Goal: Information Seeking & Learning: Learn about a topic

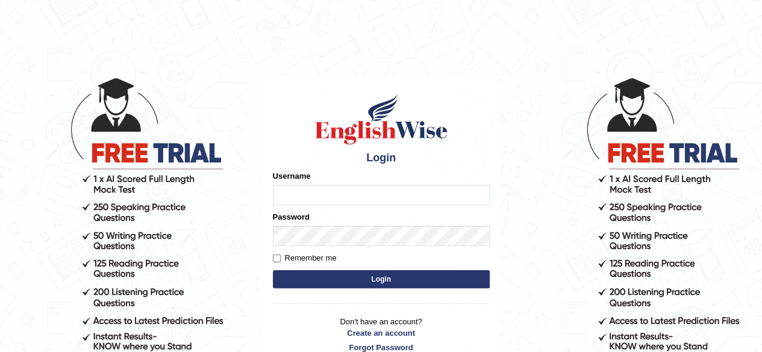
type input "RR12345"
click at [382, 273] on button "Login" at bounding box center [381, 279] width 217 height 18
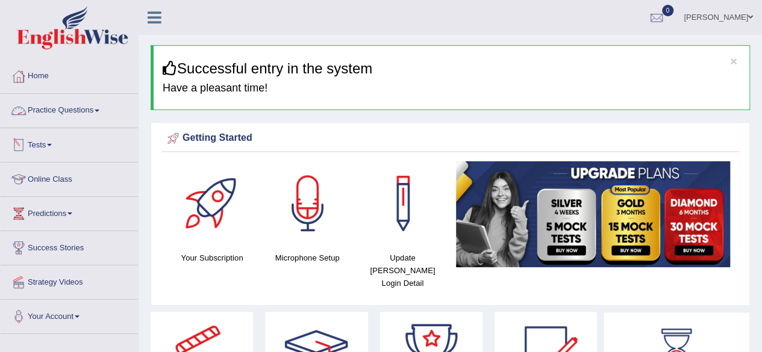
click at [72, 121] on link "Practice Questions" at bounding box center [69, 109] width 137 height 30
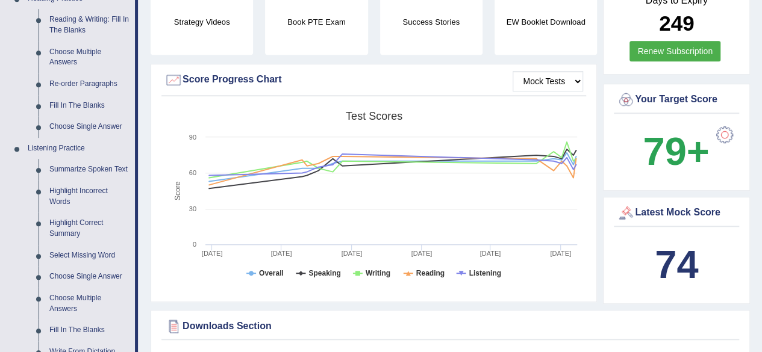
scroll to position [388, 0]
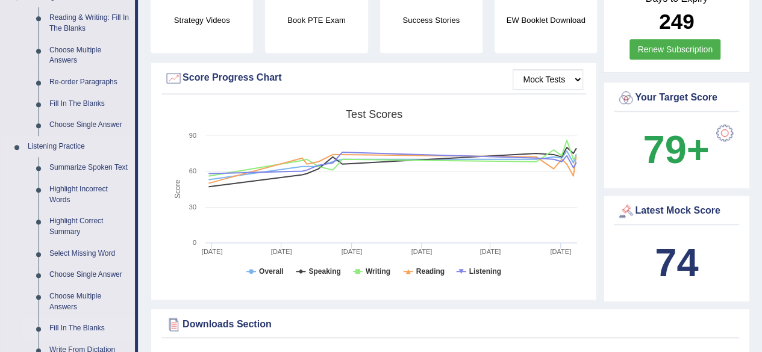
click at [100, 327] on link "Fill In The Blanks" at bounding box center [89, 329] width 91 height 22
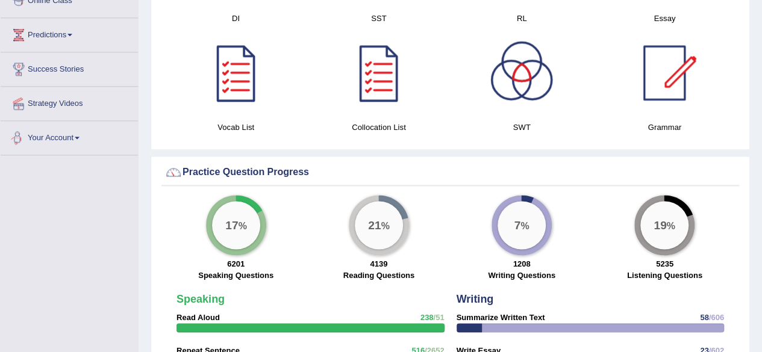
scroll to position [724, 0]
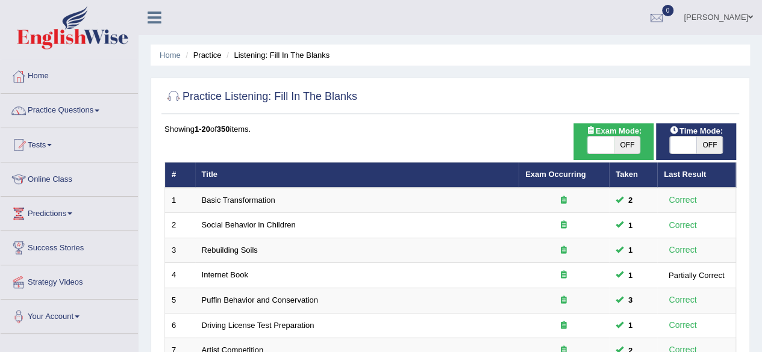
click at [713, 146] on span "OFF" at bounding box center [709, 145] width 26 height 17
checkbox input "true"
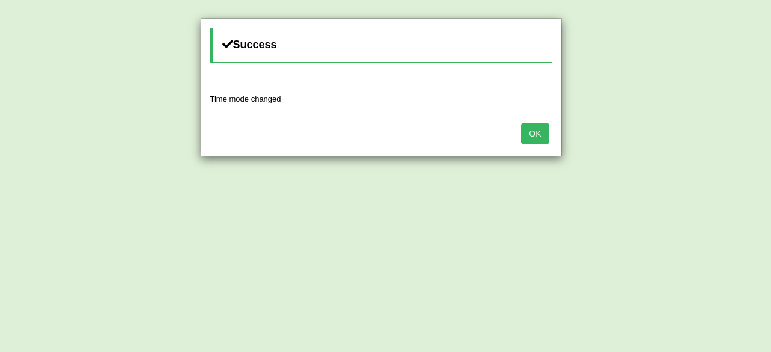
click at [537, 128] on button "OK" at bounding box center [535, 133] width 28 height 20
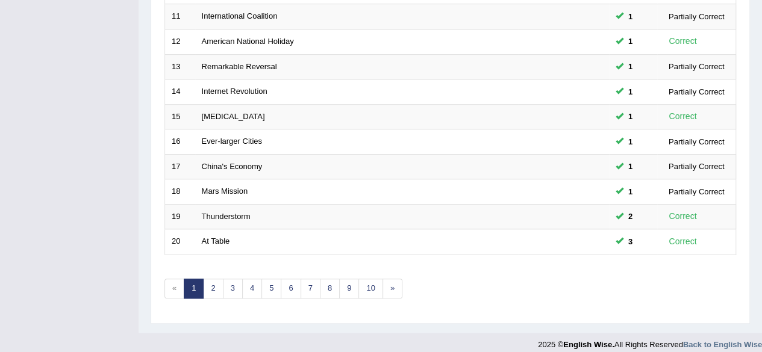
scroll to position [439, 0]
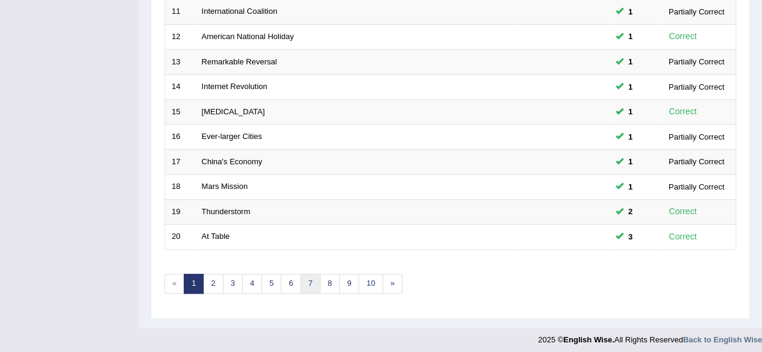
click at [304, 274] on link "7" at bounding box center [311, 284] width 20 height 20
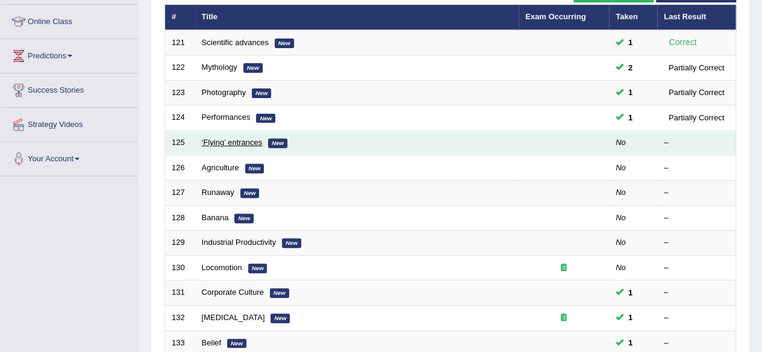
click at [223, 142] on link "‘Flying’ entrances" at bounding box center [232, 142] width 61 height 9
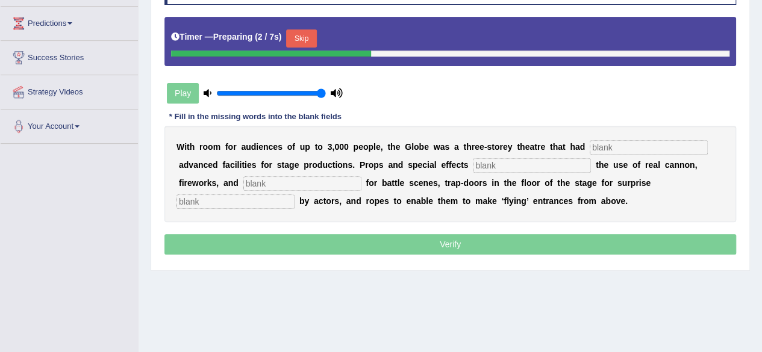
click at [666, 141] on input "text" at bounding box center [649, 147] width 118 height 14
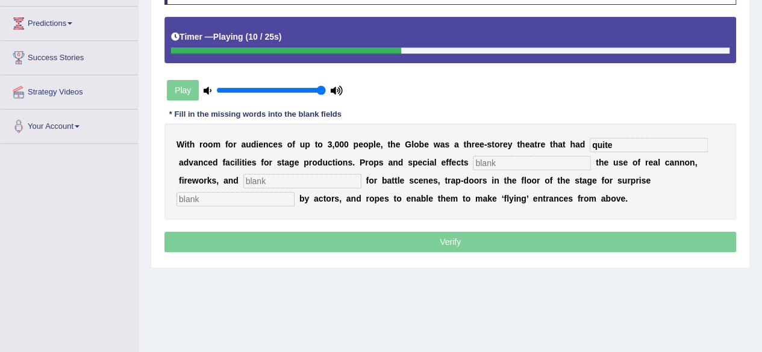
type input "quite"
click at [547, 163] on input "text" at bounding box center [532, 163] width 118 height 14
type input "included"
click at [354, 185] on input "text" at bounding box center [302, 181] width 118 height 14
type input "smoke"
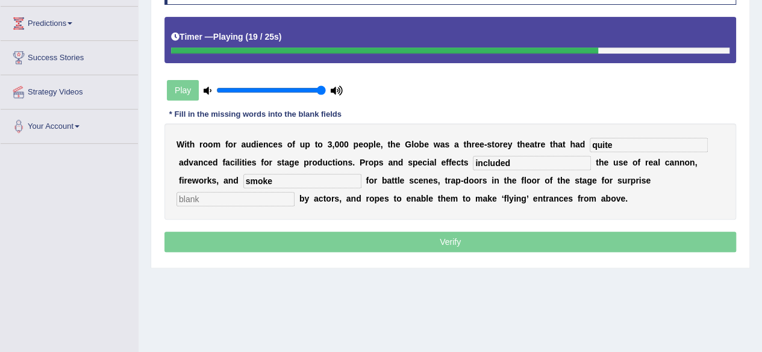
click at [275, 198] on input "text" at bounding box center [235, 199] width 118 height 14
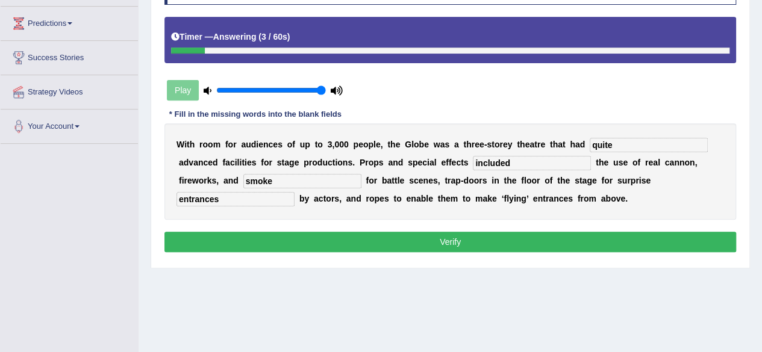
type input "entrances"
click at [263, 249] on button "Verify" at bounding box center [450, 242] width 572 height 20
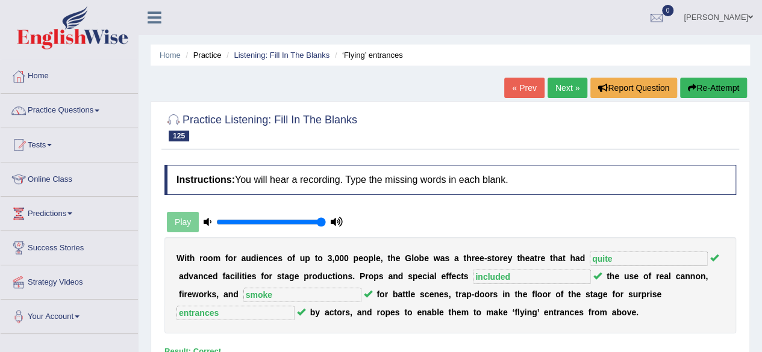
click at [569, 96] on link "Next »" at bounding box center [567, 88] width 40 height 20
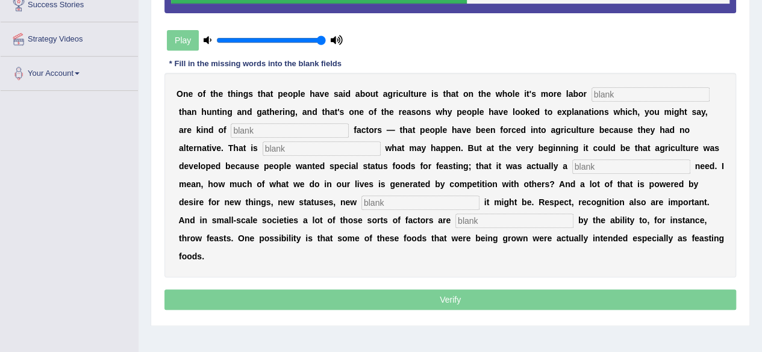
scroll to position [242, 0]
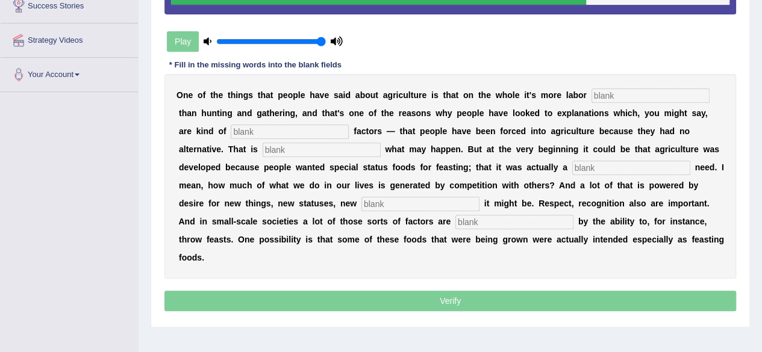
click at [627, 91] on input "text" at bounding box center [650, 96] width 118 height 14
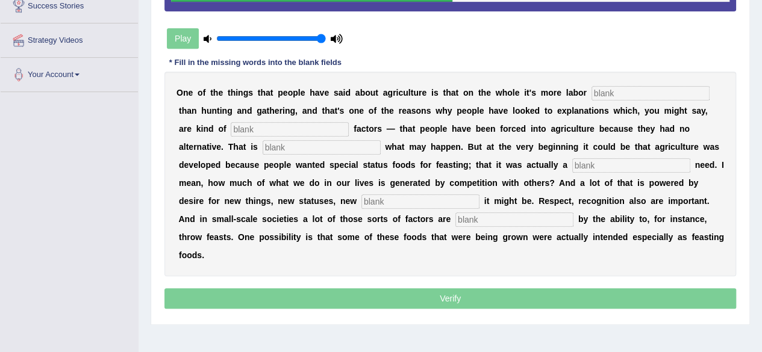
scroll to position [0, 0]
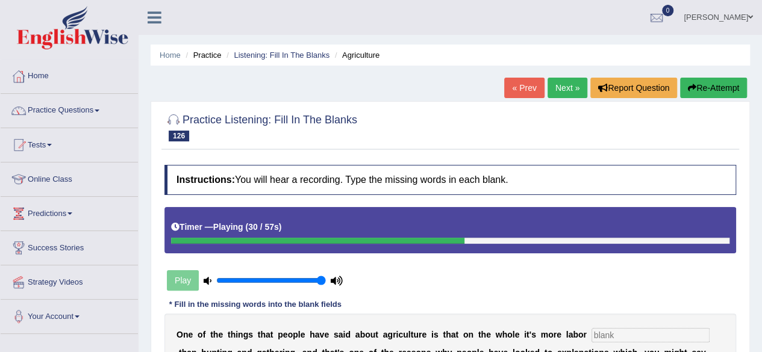
click at [707, 88] on button "Re-Attempt" at bounding box center [713, 88] width 67 height 20
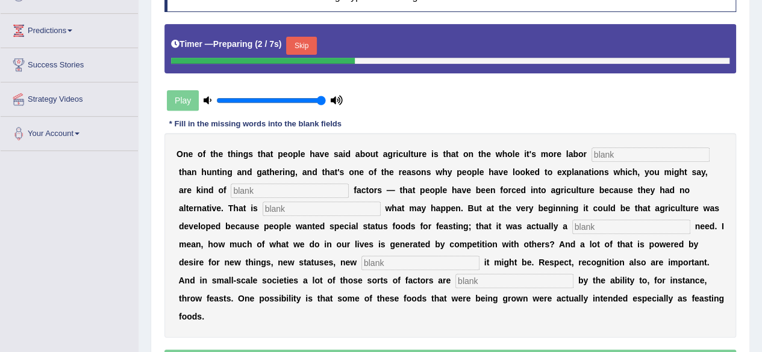
click at [633, 155] on input "text" at bounding box center [650, 155] width 118 height 14
click at [303, 46] on button "Skip" at bounding box center [301, 46] width 30 height 18
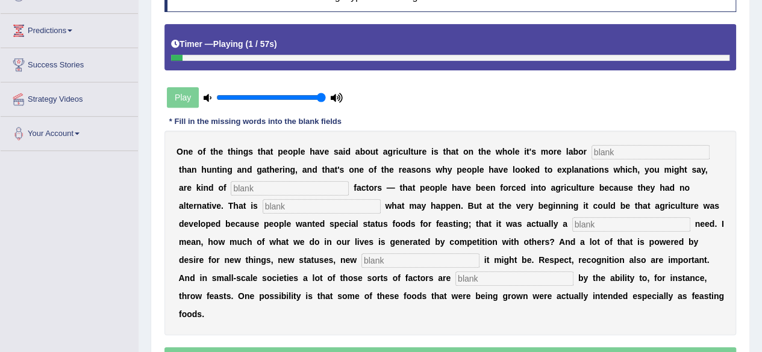
click at [639, 151] on input "text" at bounding box center [650, 152] width 118 height 14
type input "intensive"
click at [231, 184] on input "text" at bounding box center [290, 188] width 118 height 14
type input "curosive"
click at [263, 204] on input "text" at bounding box center [322, 206] width 118 height 14
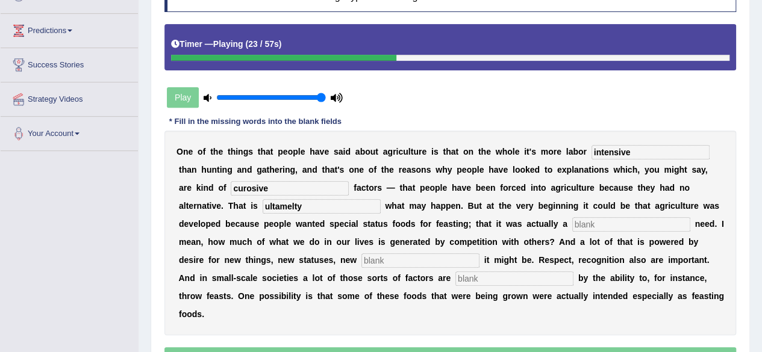
type input "ultamelty"
click at [572, 223] on input "text" at bounding box center [631, 224] width 118 height 14
type input "social"
click at [361, 260] on input "text" at bounding box center [420, 261] width 118 height 14
type input "whatever"
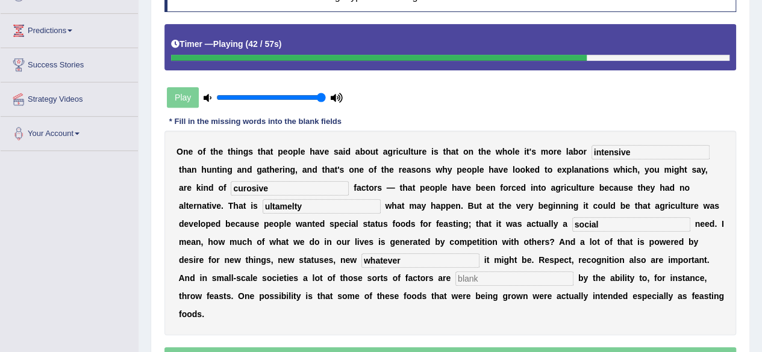
click at [456, 273] on input "text" at bounding box center [514, 279] width 118 height 14
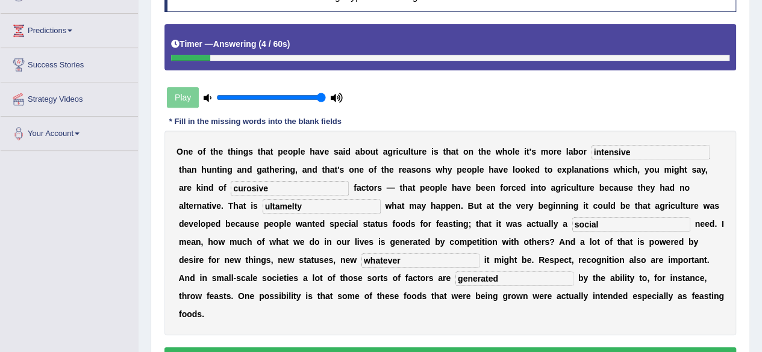
type input "generated"
click at [271, 183] on input "curosive" at bounding box center [290, 188] width 118 height 14
type input "curosive"
click at [263, 208] on input "ultamelty" at bounding box center [322, 206] width 118 height 14
click at [263, 203] on input "ultametly" at bounding box center [322, 206] width 118 height 14
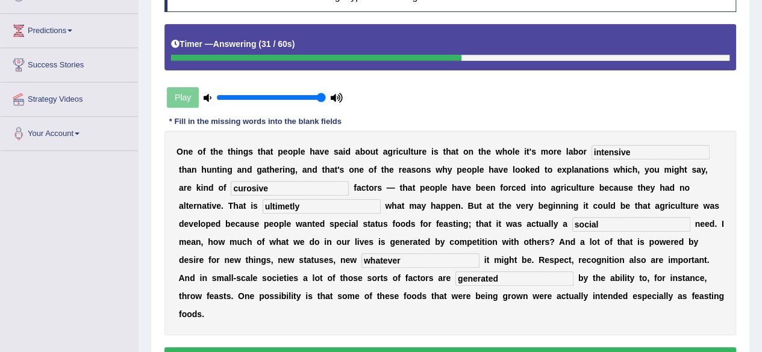
click at [263, 204] on input "ultimetly" at bounding box center [322, 206] width 118 height 14
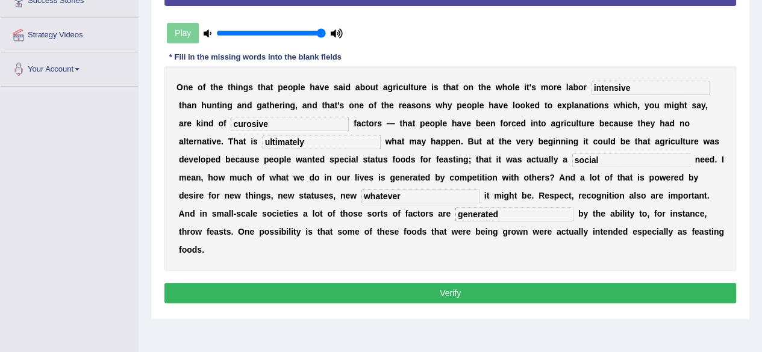
scroll to position [248, 0]
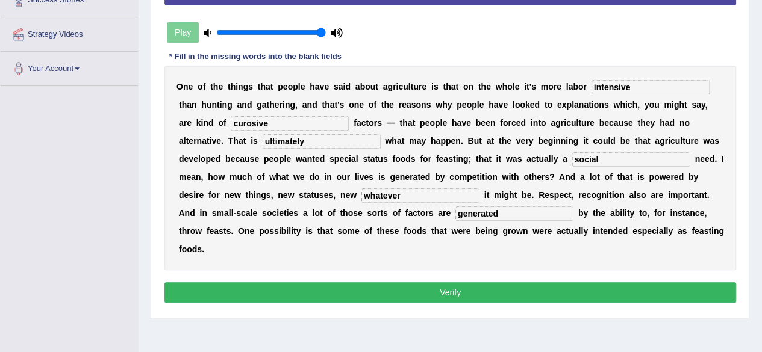
type input "ultimately"
click at [449, 289] on button "Verify" at bounding box center [450, 292] width 572 height 20
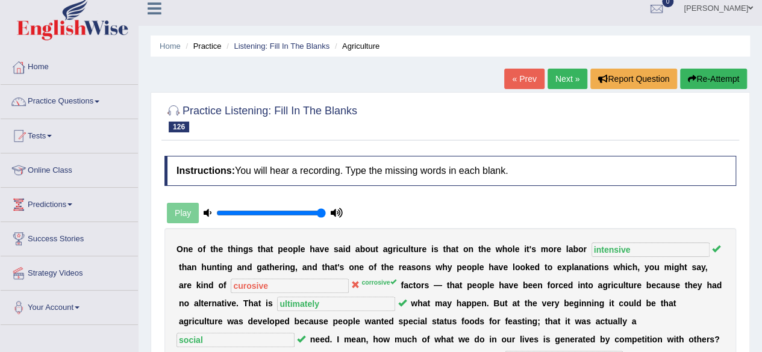
scroll to position [8, 0]
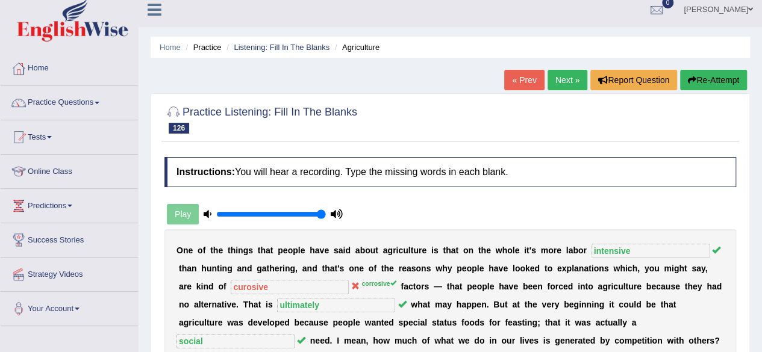
click at [570, 86] on link "Next »" at bounding box center [567, 80] width 40 height 20
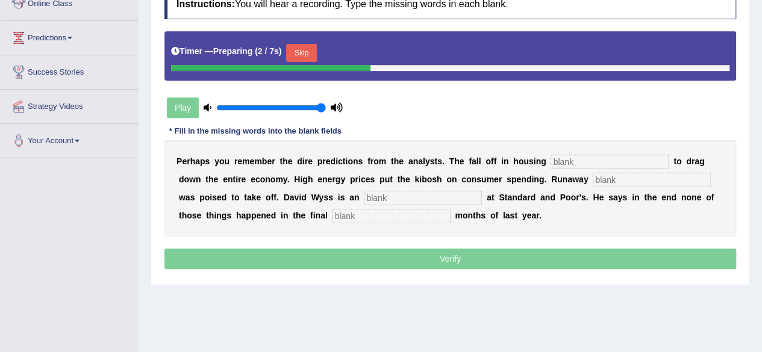
click at [619, 162] on input "text" at bounding box center [609, 162] width 118 height 14
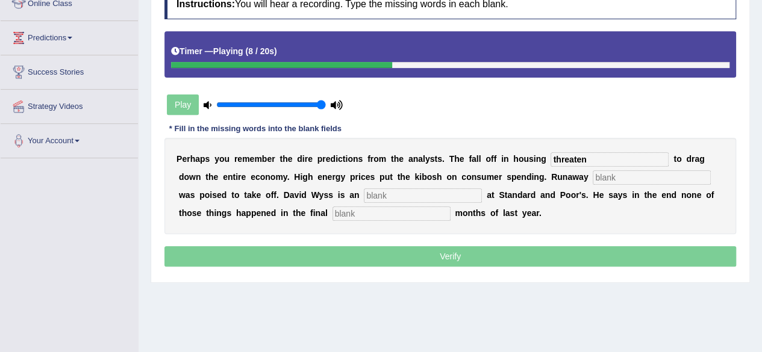
type input "threaten"
click at [641, 181] on input "text" at bounding box center [652, 177] width 118 height 14
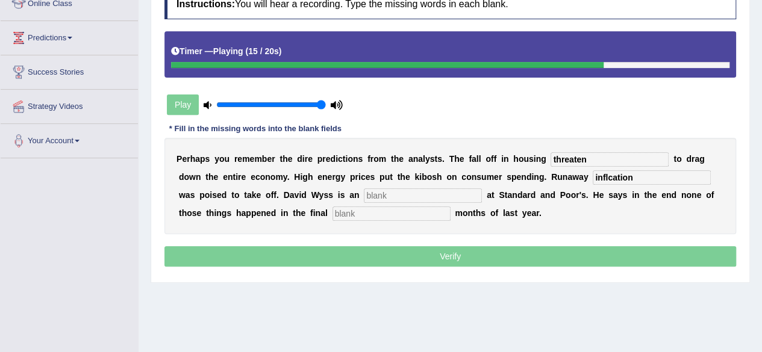
type input "inflcation"
click at [437, 194] on input "text" at bounding box center [423, 196] width 118 height 14
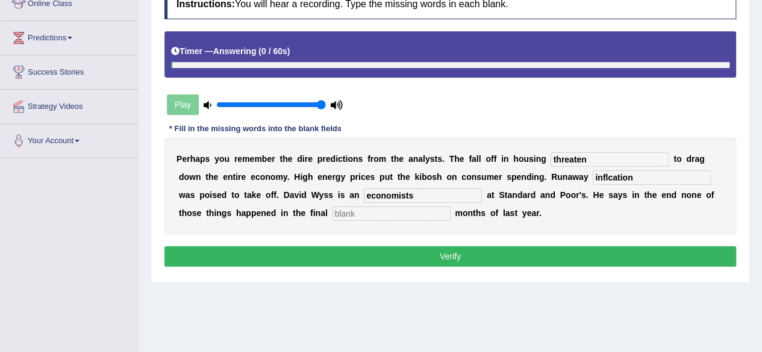
type input "economists"
click at [410, 214] on input "t" at bounding box center [391, 214] width 118 height 14
type input "three"
click at [612, 176] on input "inflcation" at bounding box center [652, 177] width 118 height 14
type input "inflation"
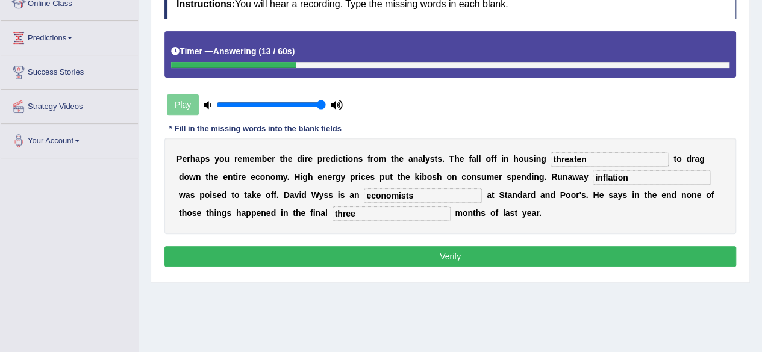
click at [352, 251] on button "Verify" at bounding box center [450, 256] width 572 height 20
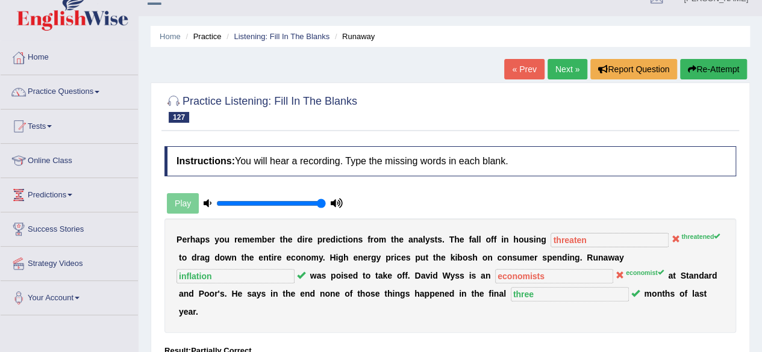
scroll to position [16, 0]
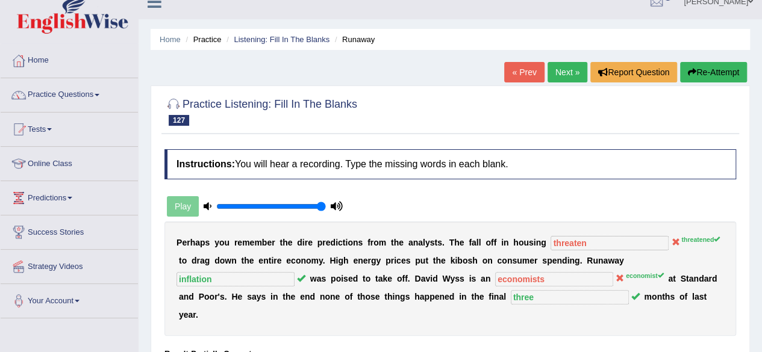
click at [705, 76] on button "Re-Attempt" at bounding box center [713, 72] width 67 height 20
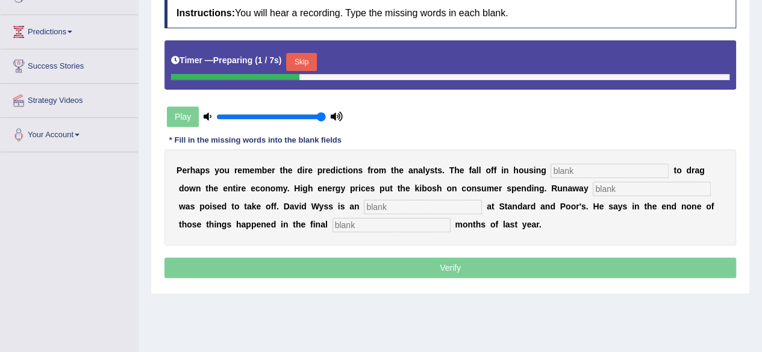
scroll to position [187, 0]
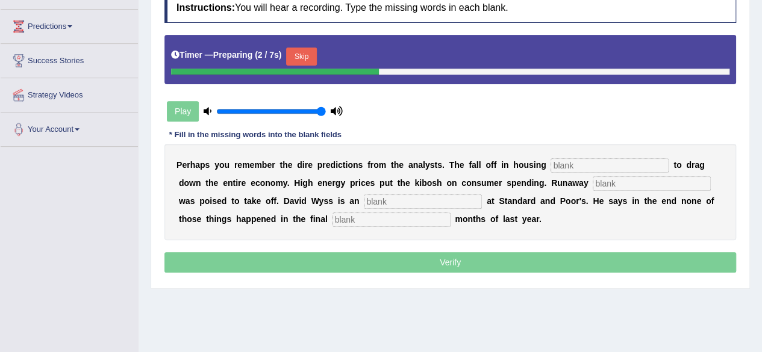
click at [595, 169] on input "text" at bounding box center [609, 165] width 118 height 14
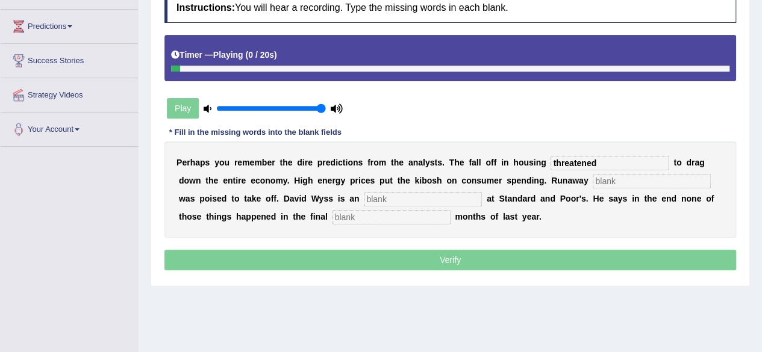
type input "threatened"
click at [606, 185] on input "text" at bounding box center [652, 181] width 118 height 14
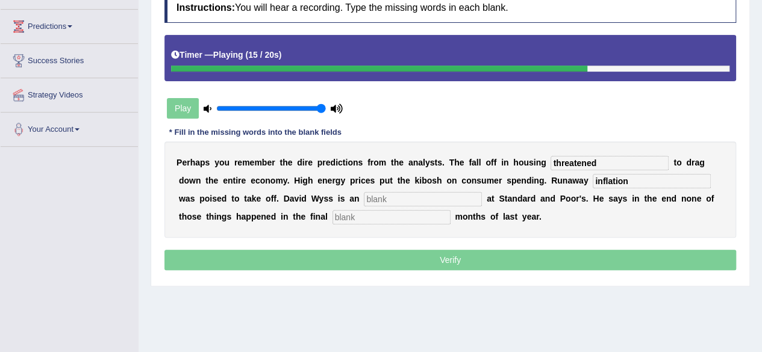
type input "inflation"
click at [443, 197] on input "text" at bounding box center [423, 199] width 118 height 14
type input "economist"
click at [377, 210] on input "t" at bounding box center [391, 217] width 118 height 14
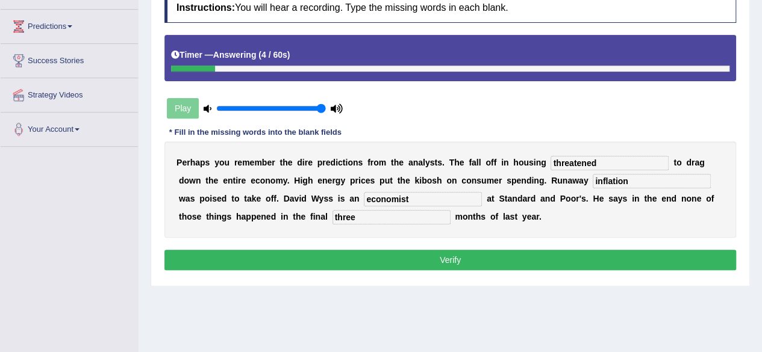
type input "three"
click at [530, 252] on button "Verify" at bounding box center [450, 260] width 572 height 20
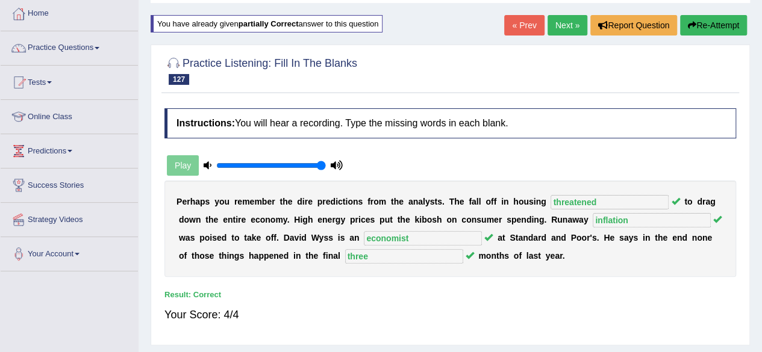
scroll to position [0, 0]
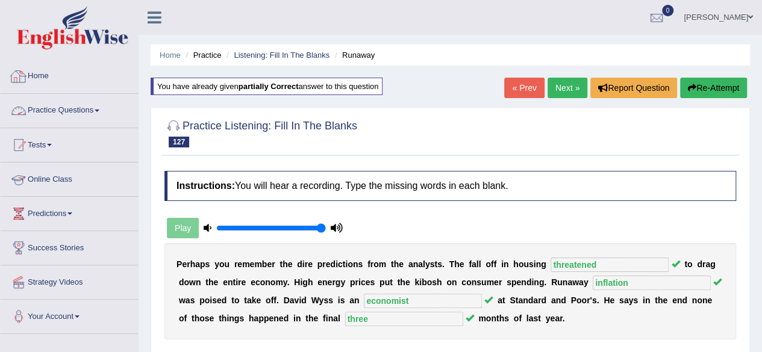
click at [89, 120] on link "Practice Questions" at bounding box center [69, 109] width 137 height 30
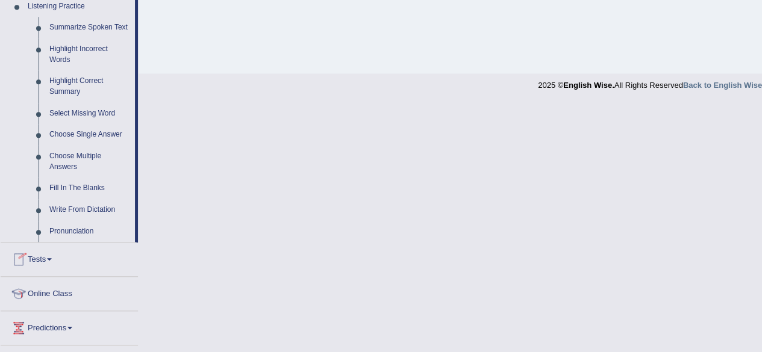
scroll to position [529, 0]
click at [86, 205] on link "Write From Dictation" at bounding box center [89, 210] width 91 height 22
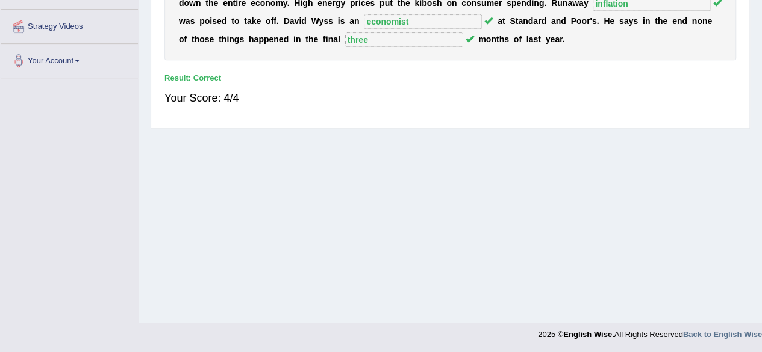
scroll to position [279, 0]
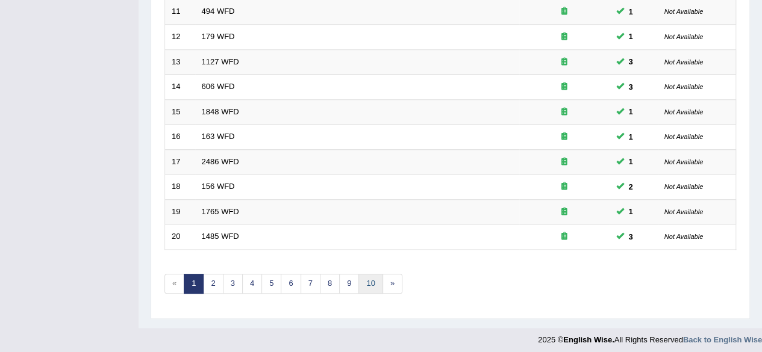
click at [365, 282] on link "10" at bounding box center [370, 284] width 24 height 20
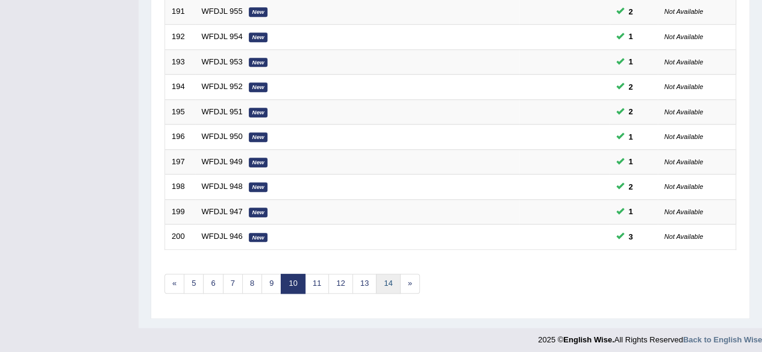
click at [384, 285] on link "14" at bounding box center [388, 284] width 24 height 20
click at [405, 283] on link "18" at bounding box center [405, 284] width 24 height 20
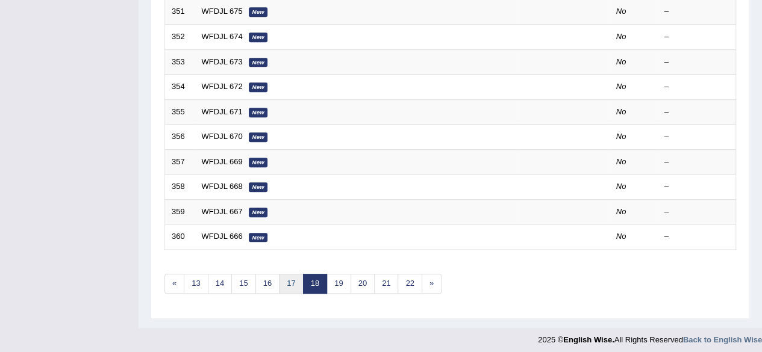
click at [290, 286] on link "17" at bounding box center [291, 284] width 24 height 20
click at [290, 276] on link "16" at bounding box center [291, 284] width 24 height 20
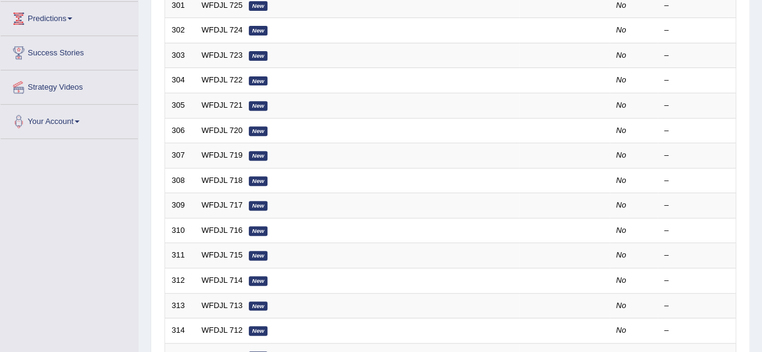
scroll to position [439, 0]
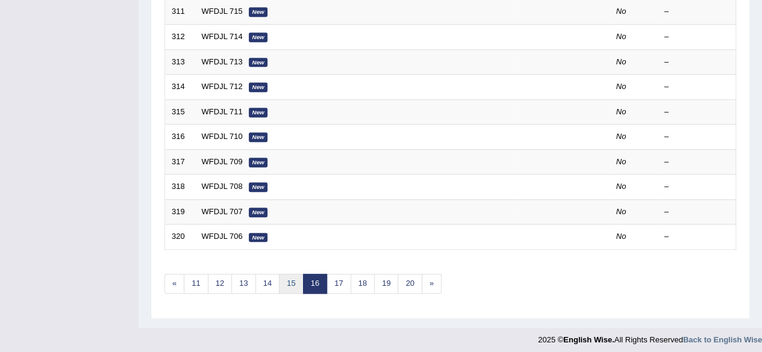
click at [290, 276] on link "15" at bounding box center [291, 284] width 24 height 20
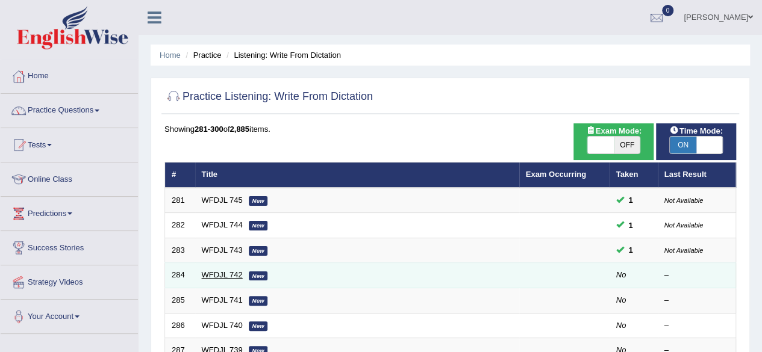
click at [218, 273] on link "WFDJL 742" at bounding box center [222, 274] width 41 height 9
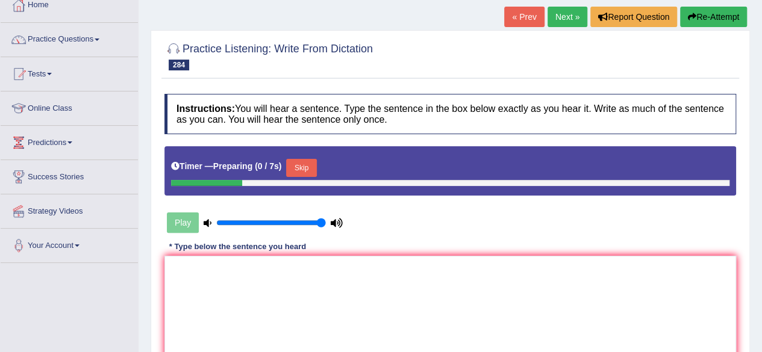
scroll to position [72, 0]
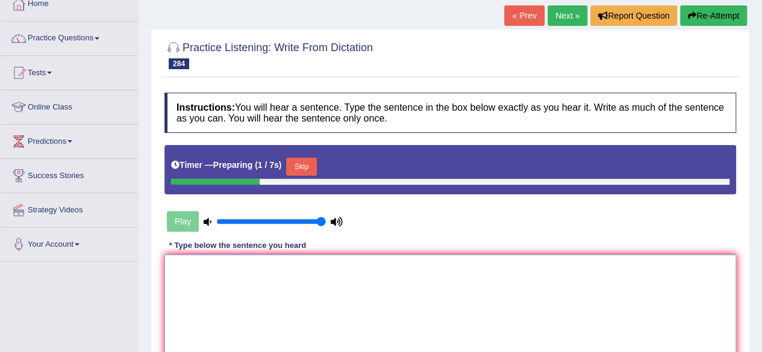
click at [218, 273] on textarea at bounding box center [450, 313] width 572 height 117
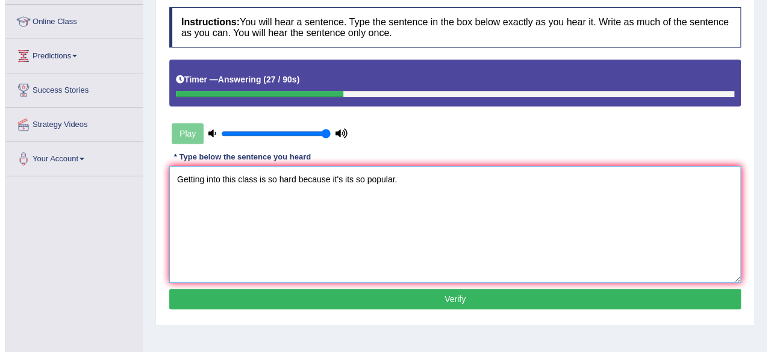
scroll to position [158, 0]
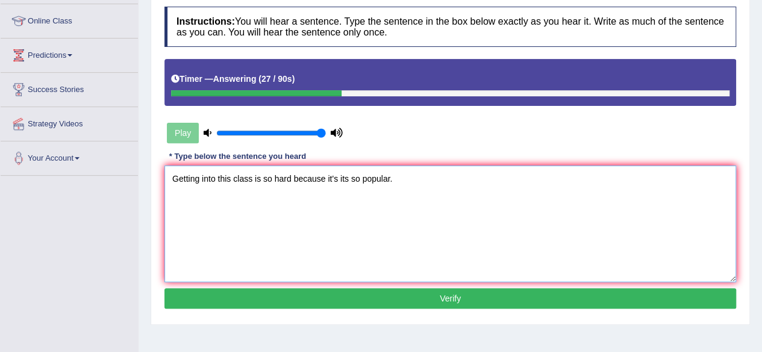
type textarea "Getting into this class is so hard because it's its so popular."
click at [236, 300] on button "Verify" at bounding box center [450, 298] width 572 height 20
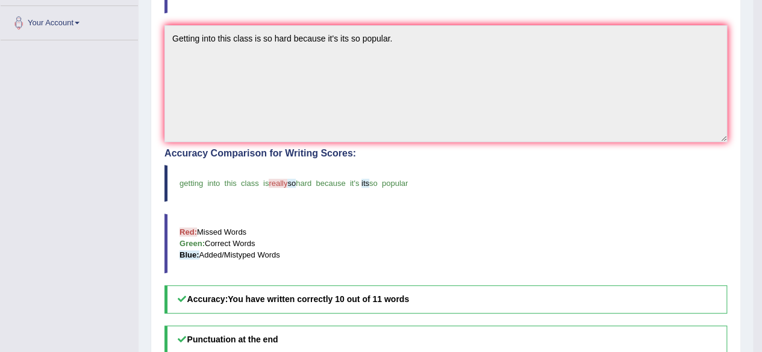
scroll to position [0, 0]
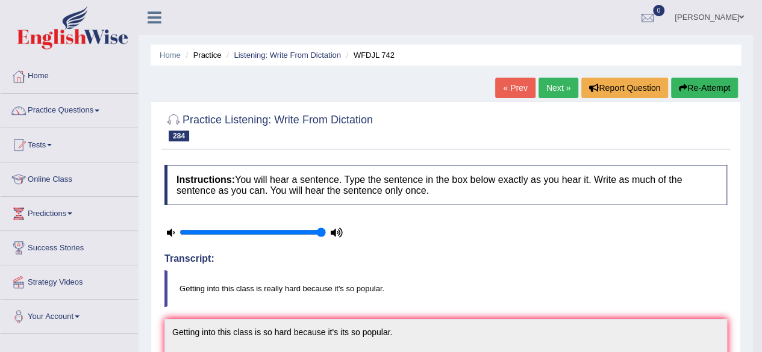
click at [562, 92] on link "Next »" at bounding box center [558, 88] width 40 height 20
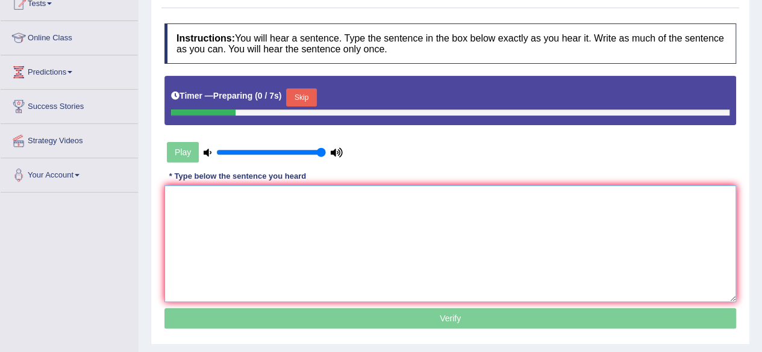
click at [338, 211] on textarea at bounding box center [450, 243] width 572 height 117
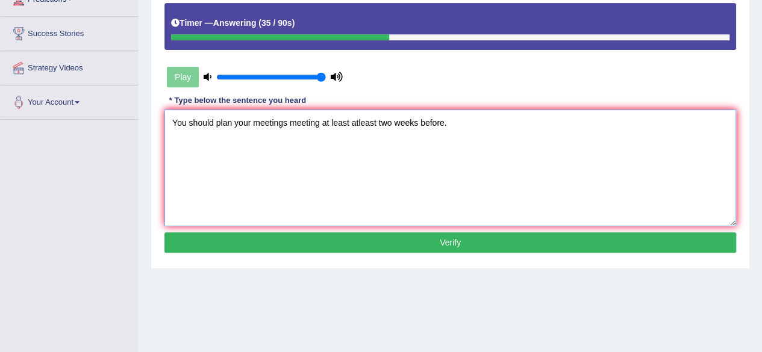
scroll to position [216, 0]
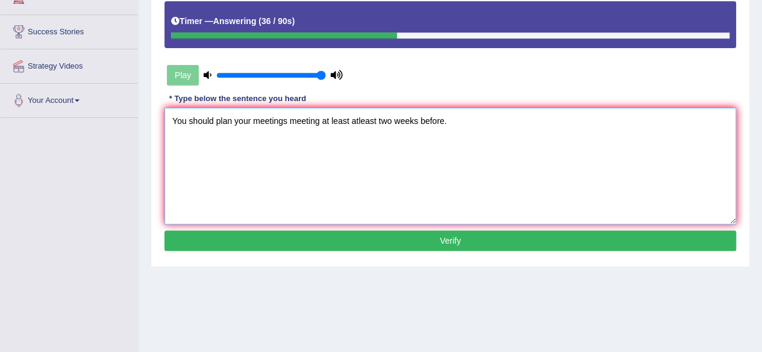
type textarea "You should plan your meetings meeting at least atleast two weeks before."
click at [308, 248] on button "Verify" at bounding box center [450, 241] width 572 height 20
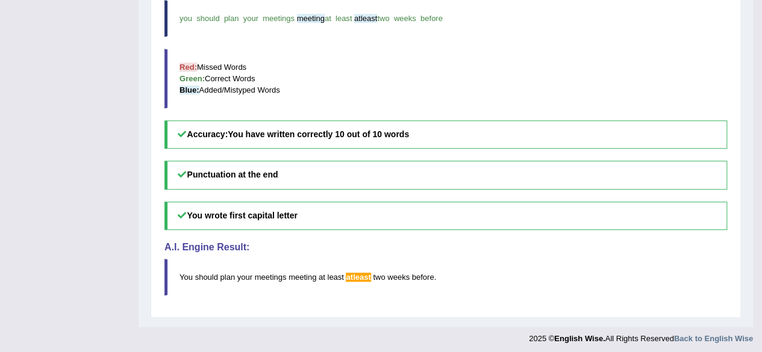
scroll to position [0, 0]
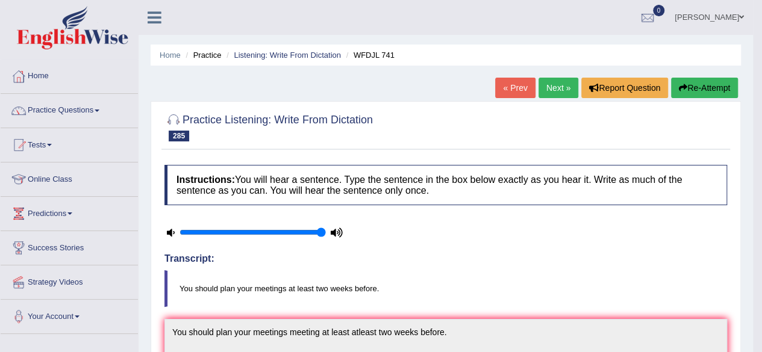
click at [555, 92] on link "Next »" at bounding box center [558, 88] width 40 height 20
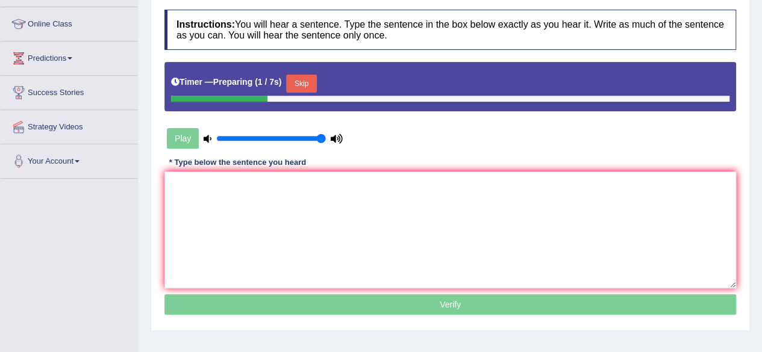
scroll to position [157, 0]
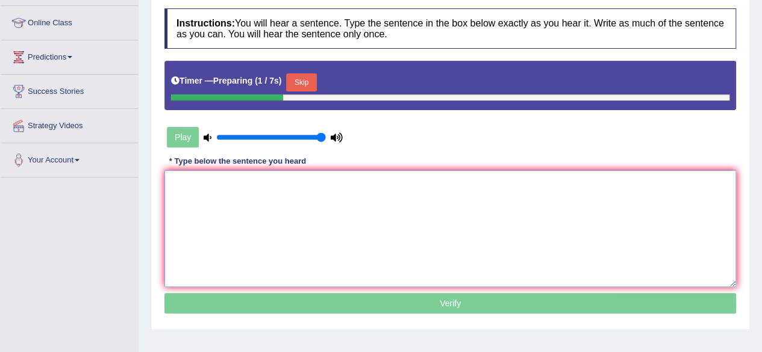
click at [401, 260] on textarea at bounding box center [450, 228] width 572 height 117
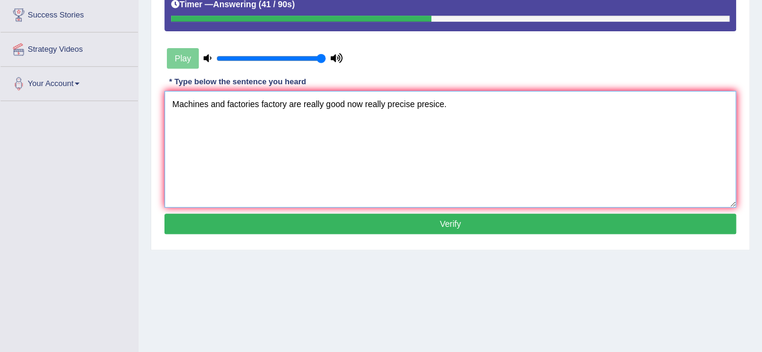
scroll to position [237, 0]
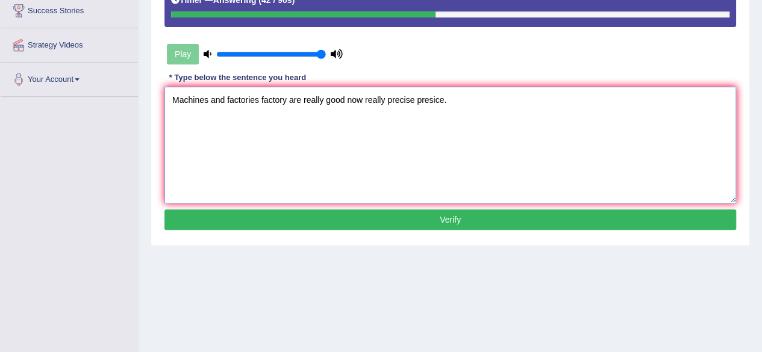
type textarea "Machines and factories factory are really good now really precise presice."
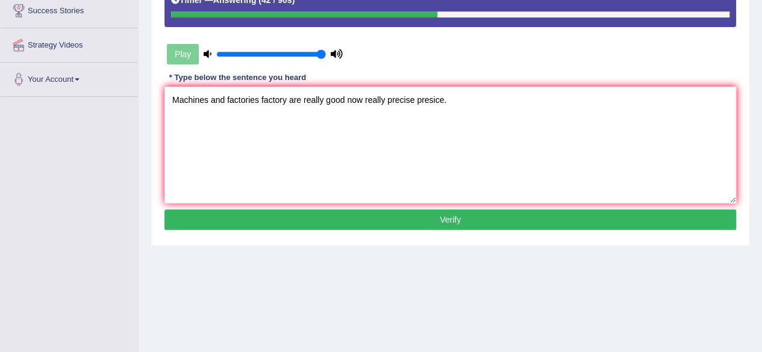
click at [402, 216] on button "Verify" at bounding box center [450, 220] width 572 height 20
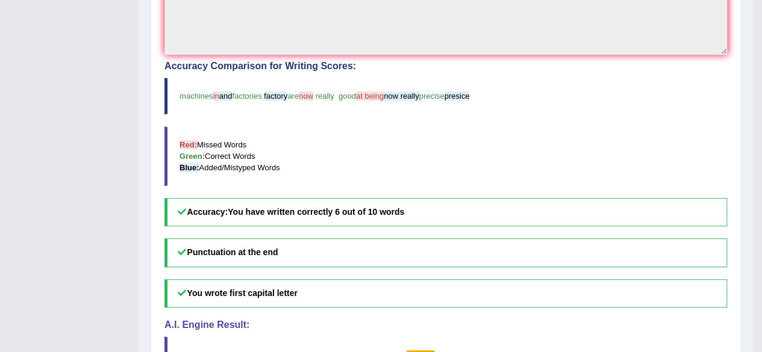
scroll to position [0, 0]
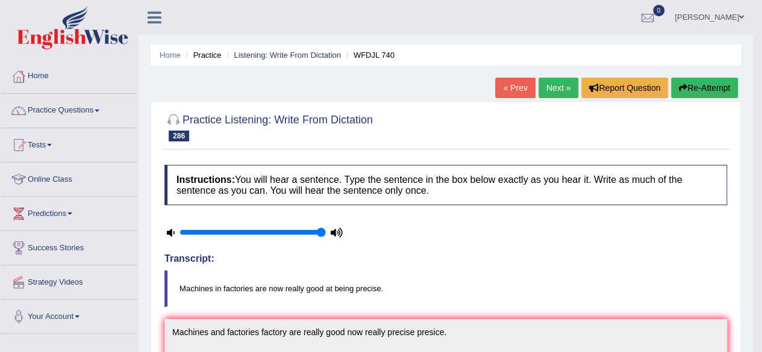
click at [689, 90] on button "Re-Attempt" at bounding box center [704, 88] width 67 height 20
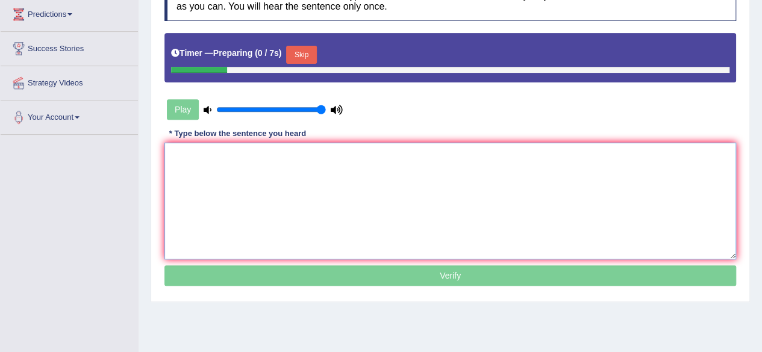
scroll to position [200, 0]
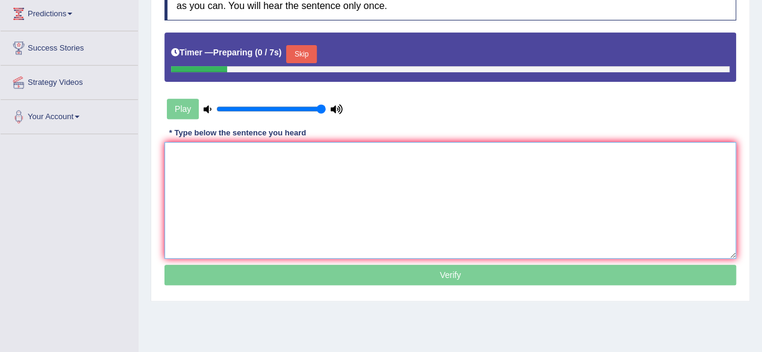
click at [478, 237] on textarea at bounding box center [450, 200] width 572 height 117
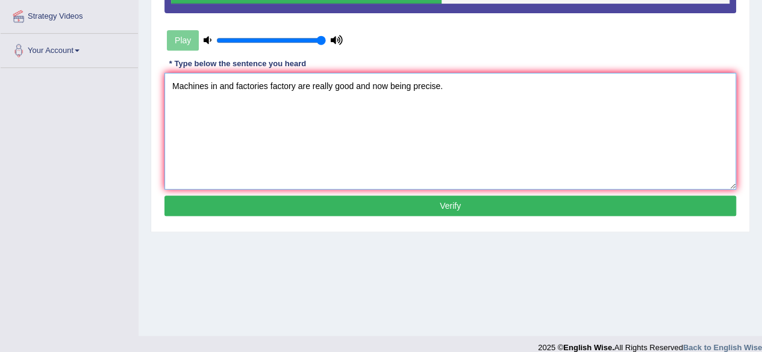
scroll to position [267, 0]
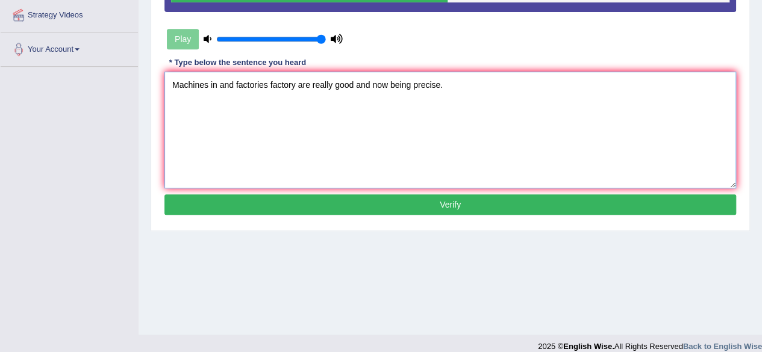
type textarea "Machines in and factories factory are really good and now being precise."
click at [487, 200] on button "Verify" at bounding box center [450, 205] width 572 height 20
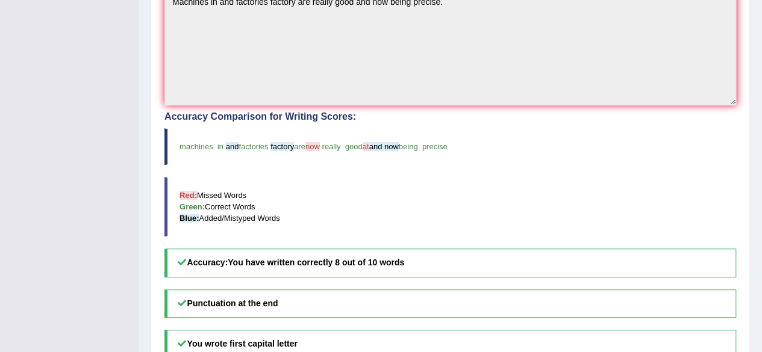
scroll to position [0, 0]
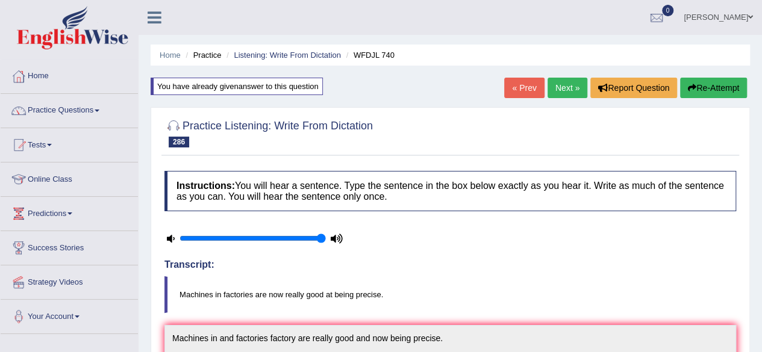
click at [561, 90] on link "Next »" at bounding box center [567, 88] width 40 height 20
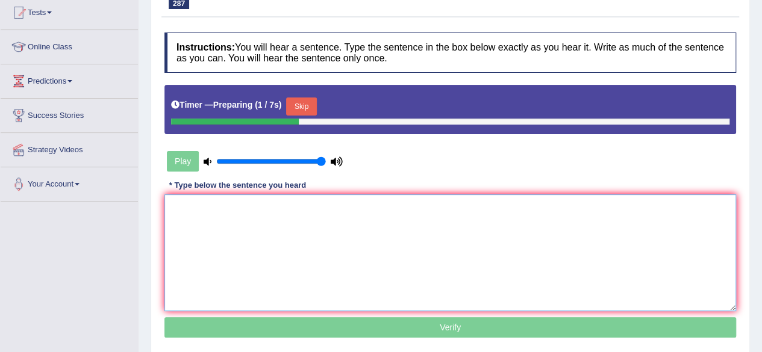
click at [386, 204] on textarea at bounding box center [450, 253] width 572 height 117
click at [301, 104] on button "Skip" at bounding box center [301, 107] width 30 height 18
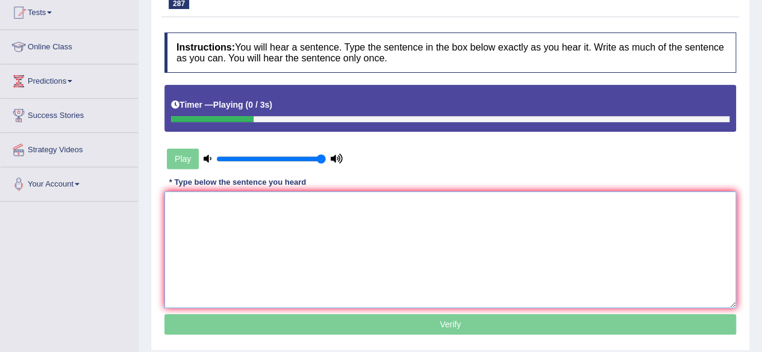
click at [290, 206] on textarea at bounding box center [450, 250] width 572 height 117
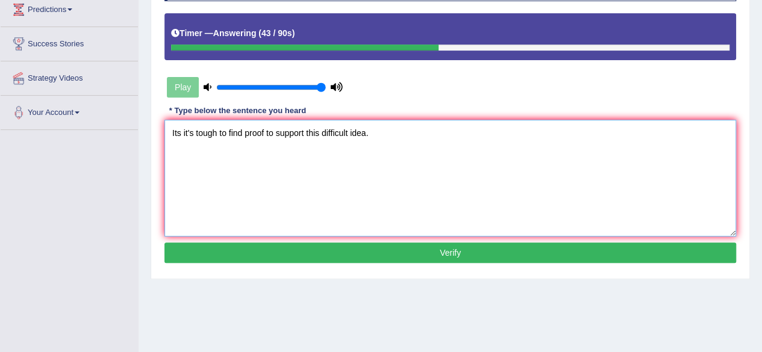
scroll to position [206, 0]
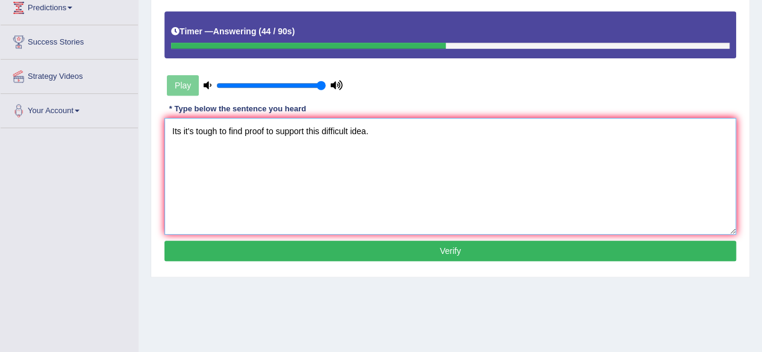
type textarea "Its it's tough to find proof to support this difficult idea."
click at [312, 252] on button "Verify" at bounding box center [450, 251] width 572 height 20
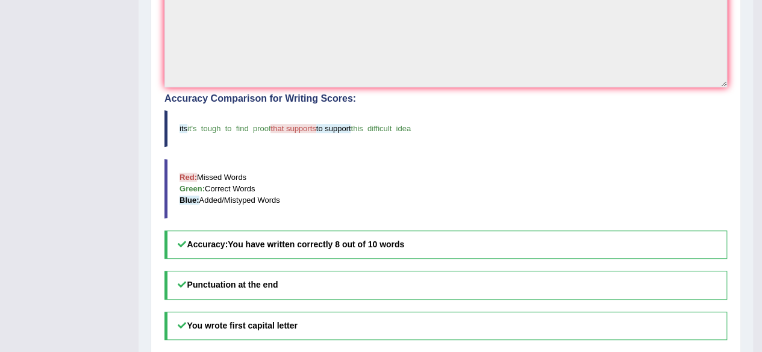
scroll to position [0, 0]
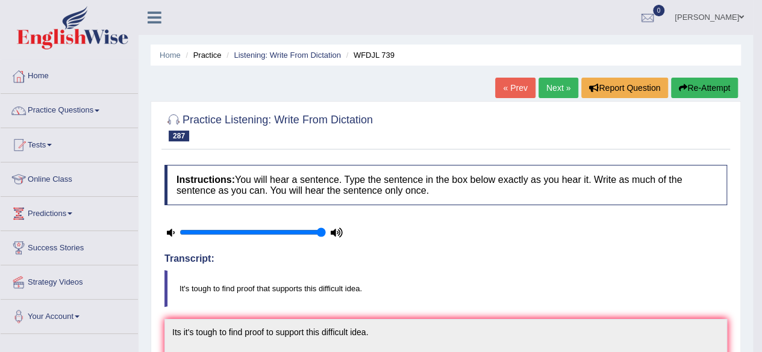
click at [708, 96] on button "Re-Attempt" at bounding box center [704, 88] width 67 height 20
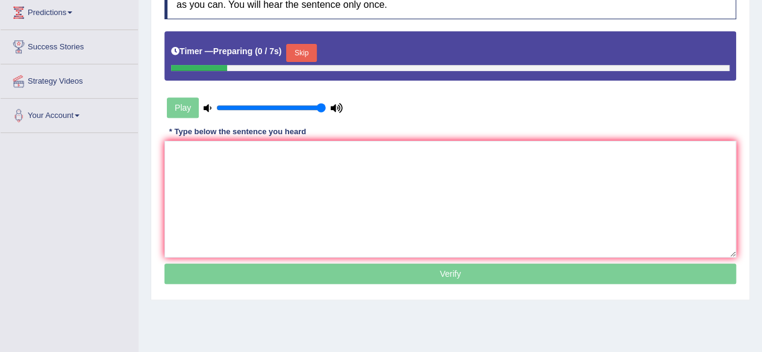
click at [317, 279] on p "Verify" at bounding box center [450, 274] width 572 height 20
click at [337, 191] on textarea at bounding box center [450, 199] width 572 height 117
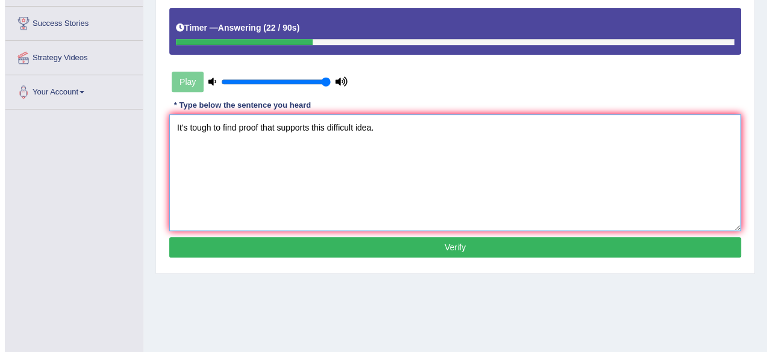
scroll to position [225, 0]
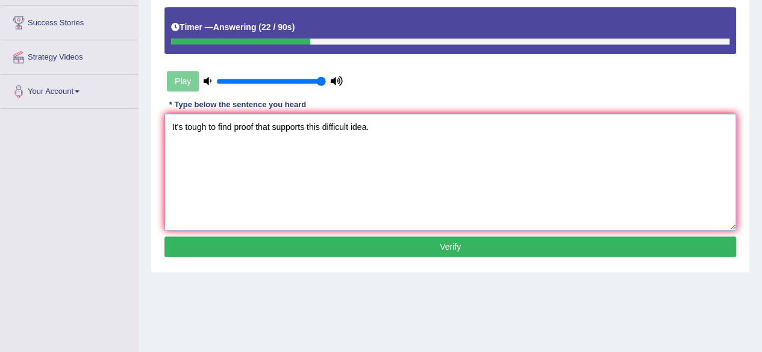
type textarea "It's tough to find proof that supports this difficult idea."
click at [305, 243] on button "Verify" at bounding box center [450, 247] width 572 height 20
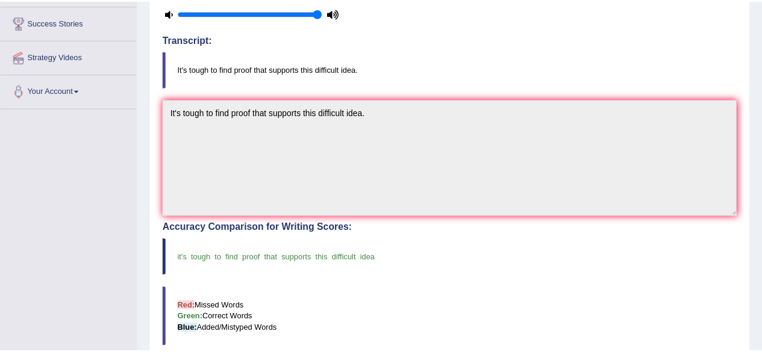
scroll to position [0, 0]
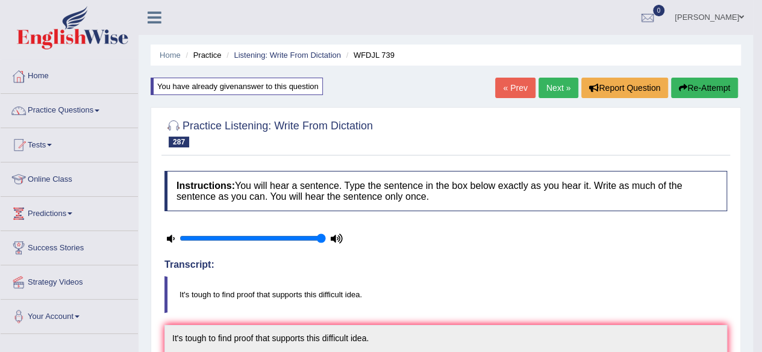
click at [565, 87] on link "Next »" at bounding box center [558, 88] width 40 height 20
